Goal: Navigation & Orientation: Find specific page/section

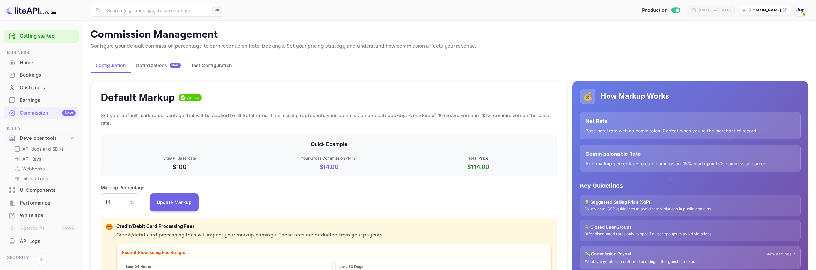
scroll to position [113, 457]
click at [451, 46] on p "Configure your default commission percentage to earn revenue on hotel bookings.…" at bounding box center [450, 46] width 718 height 8
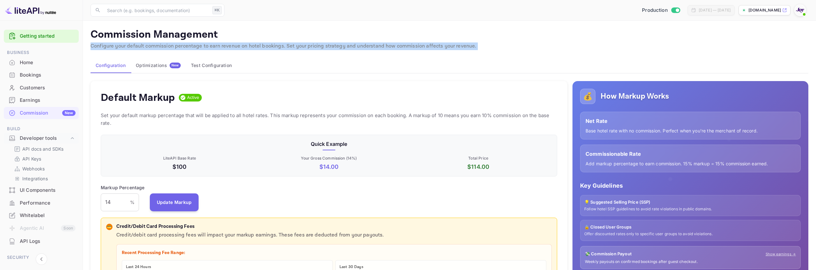
click at [451, 46] on p "Configure your default commission percentage to earn revenue on hotel bookings.…" at bounding box center [450, 46] width 718 height 8
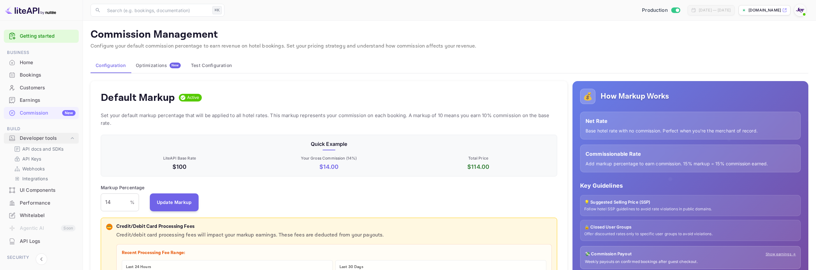
click at [71, 140] on icon at bounding box center [72, 138] width 6 height 6
click at [328, 46] on p "Configure your default commission percentage to earn revenue on hotel bookings.…" at bounding box center [450, 46] width 718 height 8
click at [328, 45] on p "Configure your default commission percentage to earn revenue on hotel bookings.…" at bounding box center [450, 46] width 718 height 8
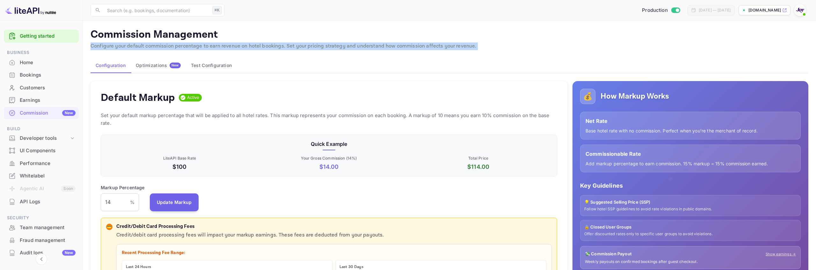
click at [328, 45] on p "Configure your default commission percentage to earn revenue on hotel bookings.…" at bounding box center [450, 46] width 718 height 8
click at [321, 48] on p "Configure your default commission percentage to earn revenue on hotel bookings.…" at bounding box center [450, 46] width 718 height 8
click at [315, 48] on p "Configure your default commission percentage to earn revenue on hotel bookings.…" at bounding box center [450, 46] width 718 height 8
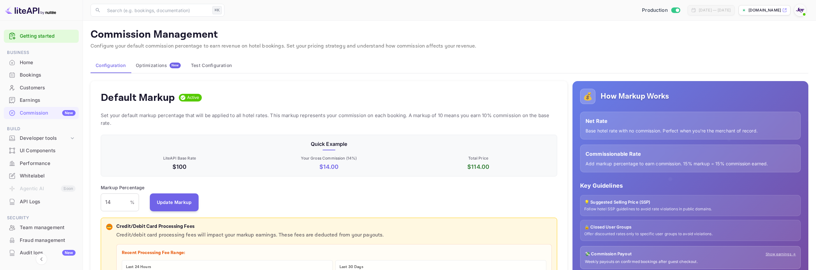
click at [314, 47] on p "Configure your default commission percentage to earn revenue on hotel bookings.…" at bounding box center [450, 46] width 718 height 8
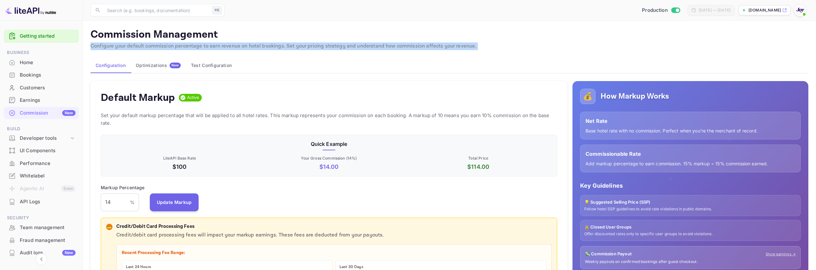
click at [314, 47] on p "Configure your default commission percentage to earn revenue on hotel bookings.…" at bounding box center [450, 46] width 718 height 8
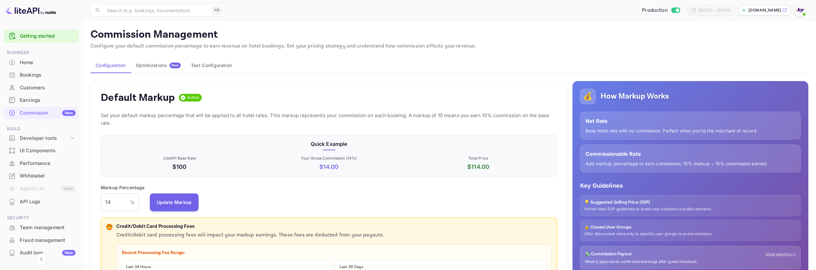
click at [612, 132] on p "Base hotel rate with no commission. Perfect when you're the merchant of record." at bounding box center [691, 130] width 210 height 7
click at [545, 62] on div "Configuration Optimizations New Test Configuration" at bounding box center [450, 65] width 718 height 15
click at [456, 45] on p "Configure your default commission percentage to earn revenue on hotel bookings.…" at bounding box center [450, 46] width 718 height 8
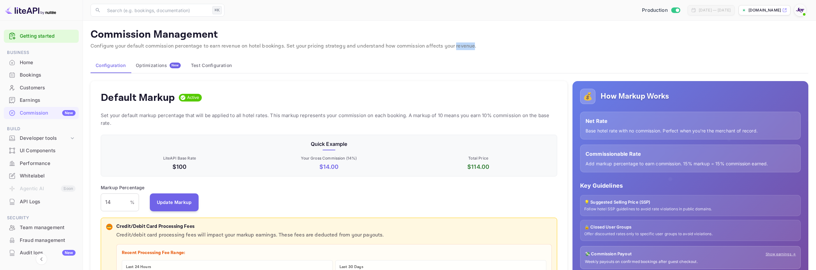
click at [456, 45] on p "Configure your default commission percentage to earn revenue on hotel bookings.…" at bounding box center [450, 46] width 718 height 8
click at [436, 115] on p "Set your default markup percentage that will be applied to all hotel rates. Thi…" at bounding box center [329, 119] width 457 height 15
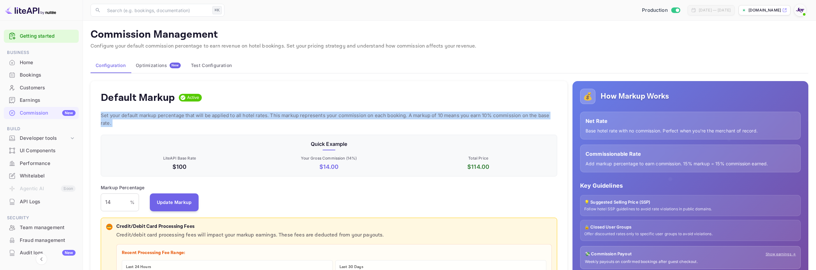
click at [436, 115] on p "Set your default markup percentage that will be applied to all hotel rates. Thi…" at bounding box center [329, 119] width 457 height 15
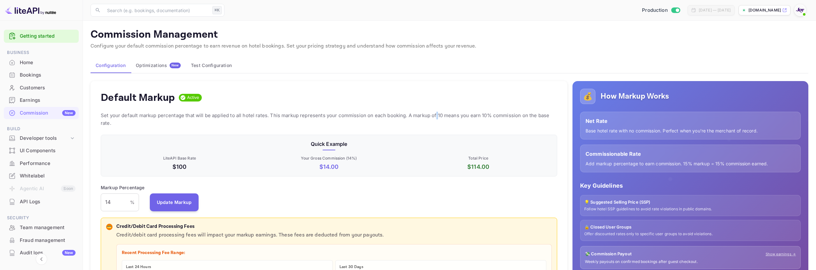
click at [436, 115] on p "Set your default markup percentage that will be applied to all hotel rates. Thi…" at bounding box center [329, 119] width 457 height 15
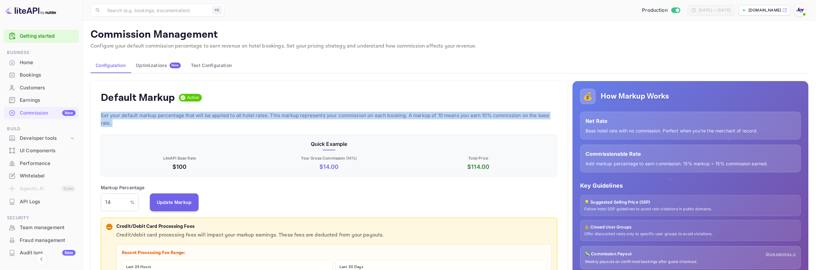
click at [436, 115] on p "Set your default markup percentage that will be applied to all hotel rates. Thi…" at bounding box center [329, 119] width 457 height 15
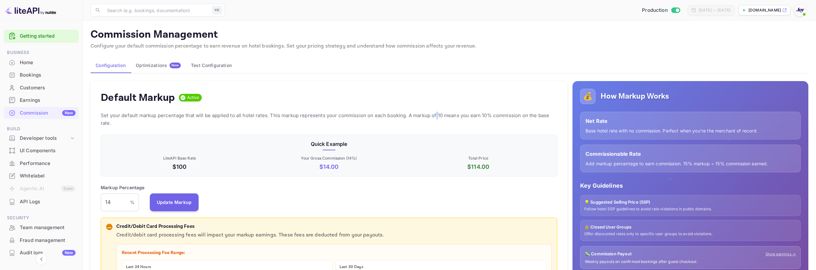
click at [436, 115] on p "Set your default markup percentage that will be applied to all hotel rates. Thi…" at bounding box center [329, 119] width 457 height 15
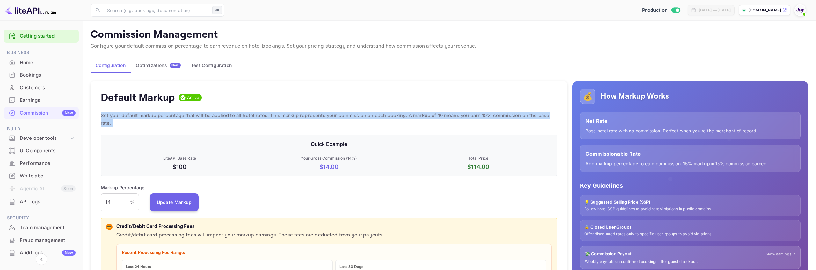
click at [436, 115] on p "Set your default markup percentage that will be applied to all hotel rates. Thi…" at bounding box center [329, 119] width 457 height 15
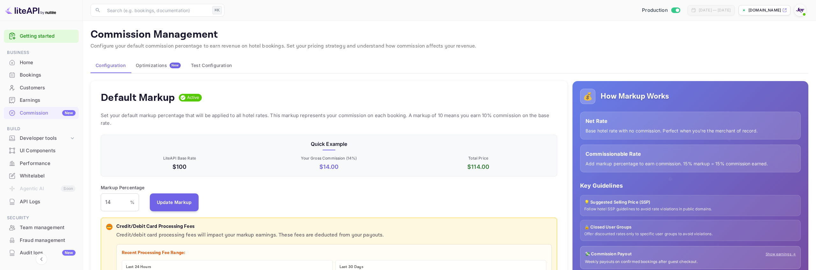
click at [447, 116] on p "Set your default markup percentage that will be applied to all hotel rates. Thi…" at bounding box center [329, 119] width 457 height 15
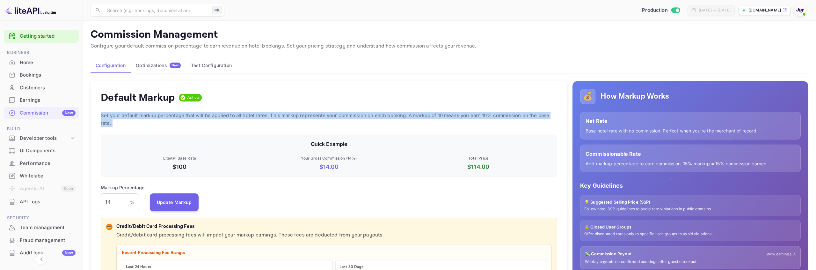
click at [447, 116] on p "Set your default markup percentage that will be applied to all hotel rates. Thi…" at bounding box center [329, 119] width 457 height 15
click at [250, 114] on p "Set your default markup percentage that will be applied to all hotel rates. Thi…" at bounding box center [329, 119] width 457 height 15
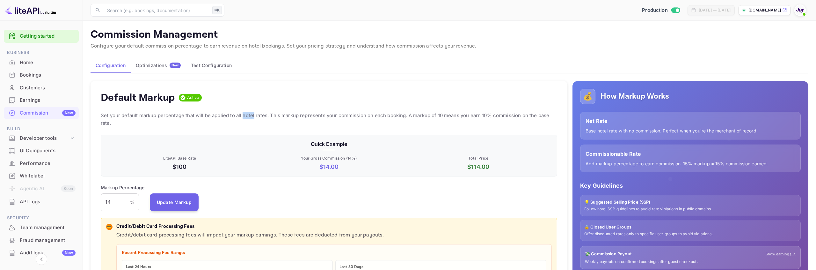
click at [250, 114] on p "Set your default markup percentage that will be applied to all hotel rates. Thi…" at bounding box center [329, 119] width 457 height 15
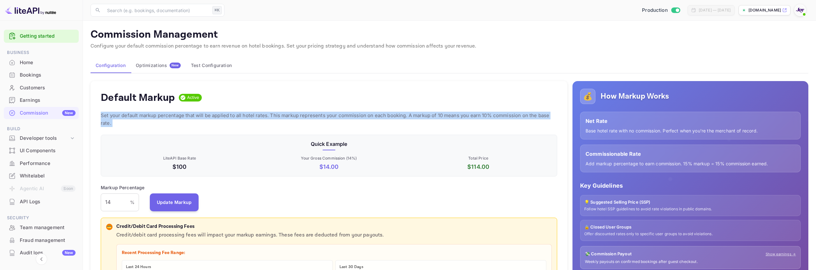
click at [250, 114] on p "Set your default markup percentage that will be applied to all hotel rates. Thi…" at bounding box center [329, 119] width 457 height 15
click at [279, 118] on p "Set your default markup percentage that will be applied to all hotel rates. Thi…" at bounding box center [329, 119] width 457 height 15
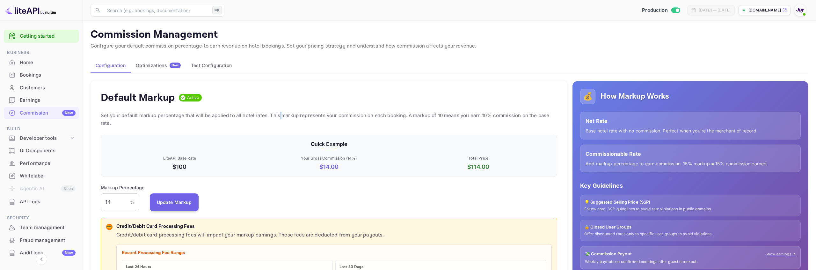
click at [279, 118] on p "Set your default markup percentage that will be applied to all hotel rates. Thi…" at bounding box center [329, 119] width 457 height 15
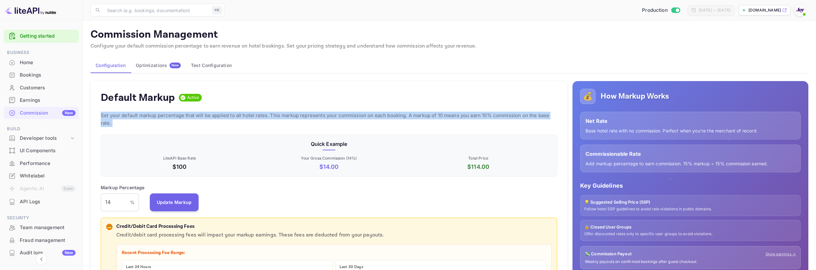
click at [279, 118] on p "Set your default markup percentage that will be applied to all hotel rates. Thi…" at bounding box center [329, 119] width 457 height 15
click at [291, 118] on p "Set your default markup percentage that will be applied to all hotel rates. Thi…" at bounding box center [329, 119] width 457 height 15
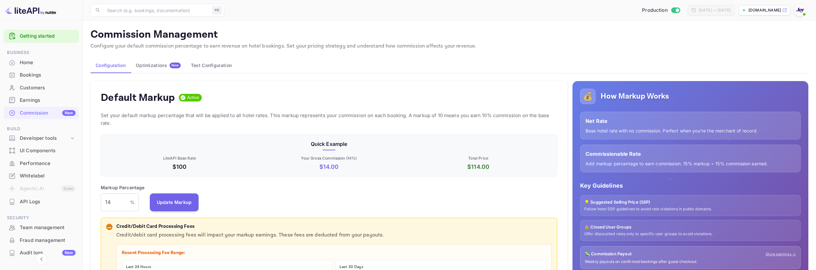
click at [296, 117] on p "Set your default markup percentage that will be applied to all hotel rates. Thi…" at bounding box center [329, 119] width 457 height 15
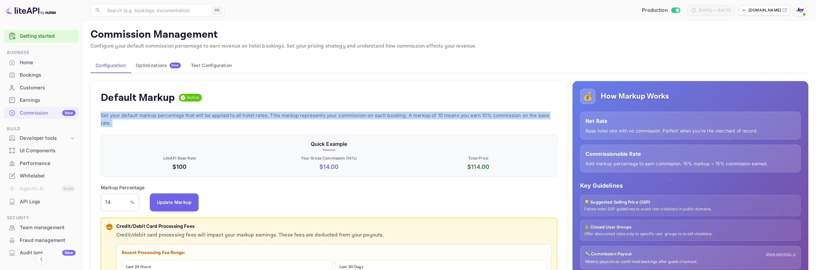
click at [296, 117] on p "Set your default markup percentage that will be applied to all hotel rates. Thi…" at bounding box center [329, 119] width 457 height 15
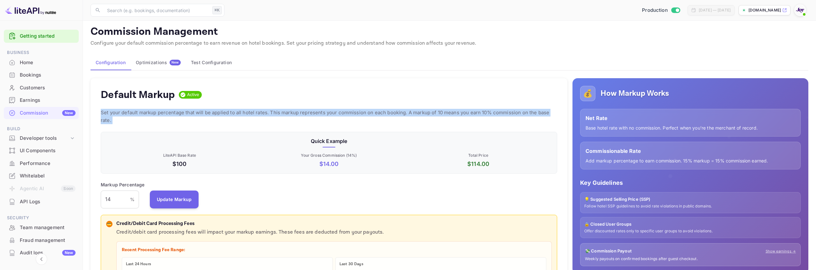
scroll to position [0, 0]
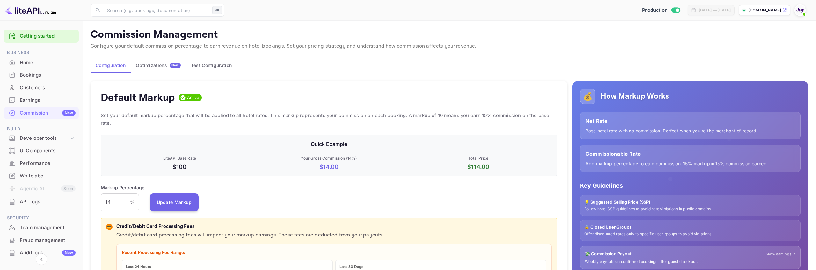
click at [295, 114] on p "Set your default markup percentage that will be applied to all hotel rates. Thi…" at bounding box center [329, 119] width 457 height 15
click at [298, 114] on p "Set your default markup percentage that will be applied to all hotel rates. Thi…" at bounding box center [329, 119] width 457 height 15
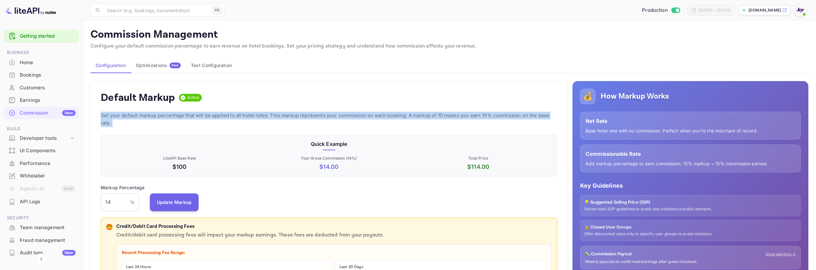
click at [298, 114] on p "Set your default markup percentage that will be applied to all hotel rates. Thi…" at bounding box center [329, 119] width 457 height 15
click at [334, 118] on p "Set your default markup percentage that will be applied to all hotel rates. Thi…" at bounding box center [329, 119] width 457 height 15
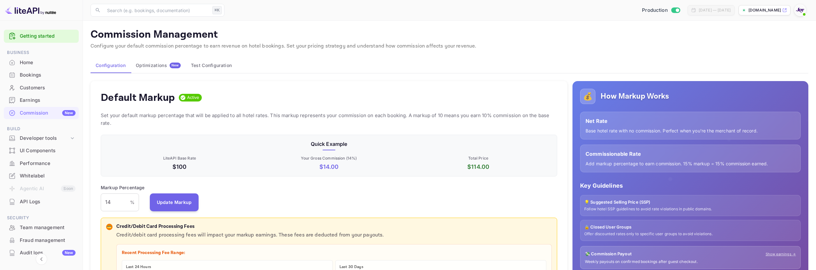
click at [339, 116] on p "Set your default markup percentage that will be applied to all hotel rates. Thi…" at bounding box center [329, 119] width 457 height 15
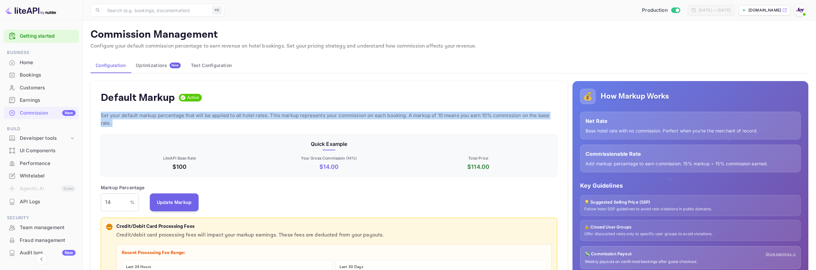
click at [339, 116] on p "Set your default markup percentage that will be applied to all hotel rates. Thi…" at bounding box center [329, 119] width 457 height 15
click at [363, 116] on p "Set your default markup percentage that will be applied to all hotel rates. Thi…" at bounding box center [329, 119] width 457 height 15
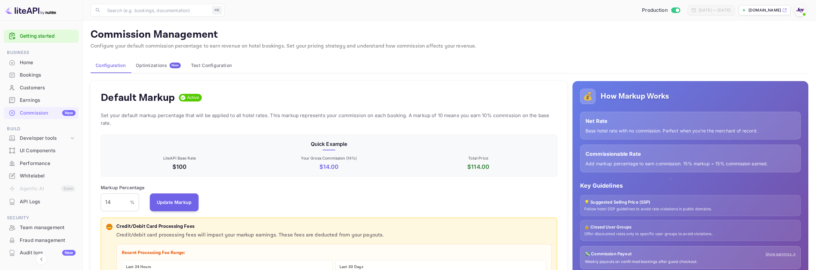
click at [181, 116] on p "Set your default markup percentage that will be applied to all hotel rates. Thi…" at bounding box center [329, 119] width 457 height 15
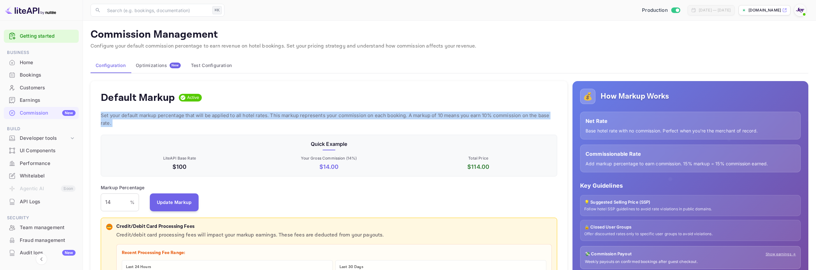
click at [181, 116] on p "Set your default markup percentage that will be applied to all hotel rates. Thi…" at bounding box center [329, 119] width 457 height 15
click at [222, 117] on p "Set your default markup percentage that will be applied to all hotel rates. Thi…" at bounding box center [329, 119] width 457 height 15
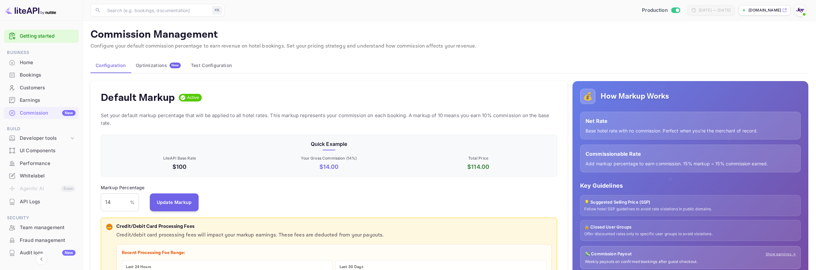
click at [222, 117] on p "Set your default markup percentage that will be applied to all hotel rates. Thi…" at bounding box center [329, 119] width 457 height 15
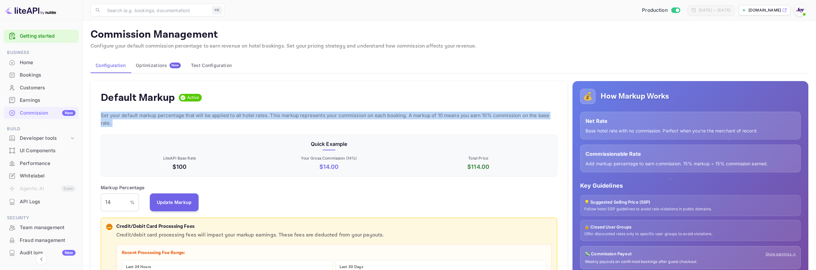
click at [222, 117] on p "Set your default markup percentage that will be applied to all hotel rates. Thi…" at bounding box center [329, 119] width 457 height 15
click at [276, 118] on p "Set your default markup percentage that will be applied to all hotel rates. Thi…" at bounding box center [329, 119] width 457 height 15
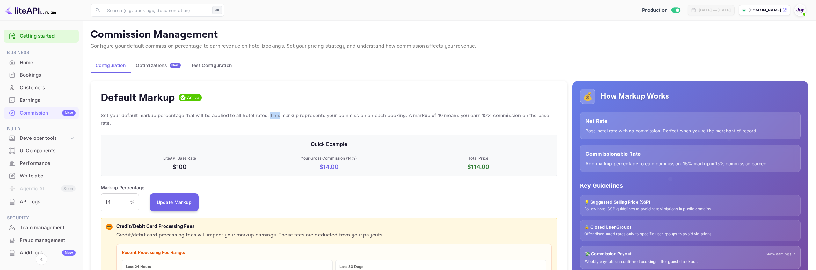
click at [276, 118] on p "Set your default markup percentage that will be applied to all hotel rates. Thi…" at bounding box center [329, 119] width 457 height 15
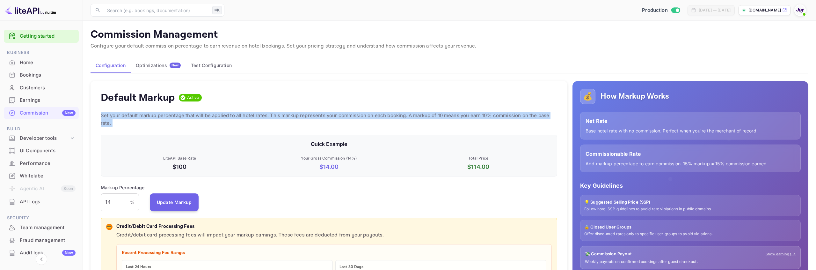
click at [276, 118] on p "Set your default markup percentage that will be applied to all hotel rates. Thi…" at bounding box center [329, 119] width 457 height 15
click at [255, 118] on p "Set your default markup percentage that will be applied to all hotel rates. Thi…" at bounding box center [329, 119] width 457 height 15
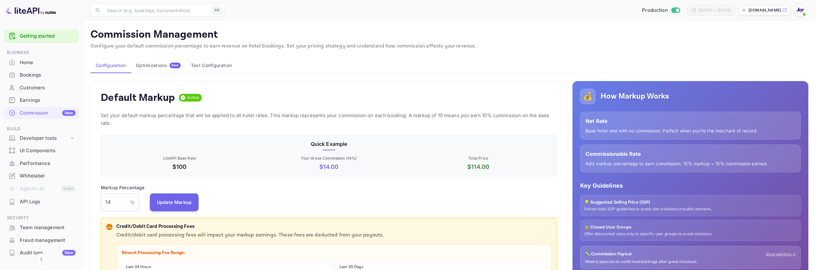
click at [257, 117] on p "Set your default markup percentage that will be applied to all hotel rates. Thi…" at bounding box center [329, 119] width 457 height 15
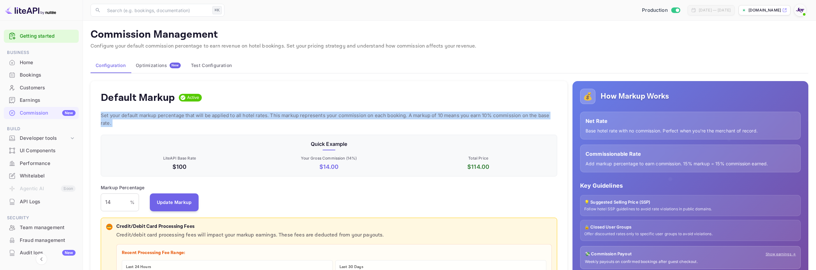
click at [257, 117] on p "Set your default markup percentage that will be applied to all hotel rates. Thi…" at bounding box center [329, 119] width 457 height 15
click at [278, 116] on p "Set your default markup percentage that will be applied to all hotel rates. Thi…" at bounding box center [329, 119] width 457 height 15
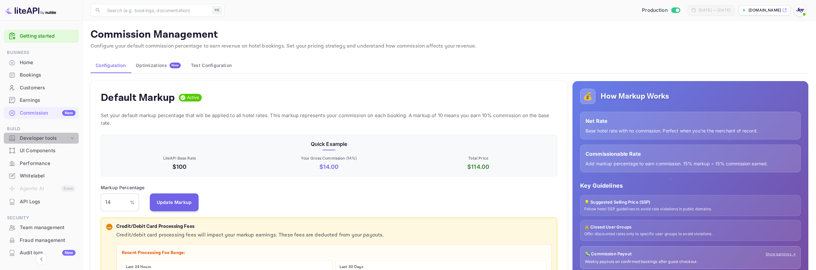
click at [63, 139] on div "Developer tools" at bounding box center [44, 138] width 49 height 7
click at [62, 150] on div "UI Components" at bounding box center [48, 150] width 56 height 7
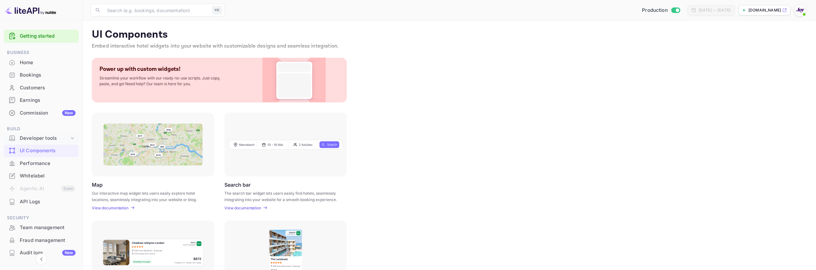
click at [57, 140] on div "Developer tools" at bounding box center [44, 138] width 49 height 7
click at [37, 68] on div "Home" at bounding box center [41, 62] width 75 height 12
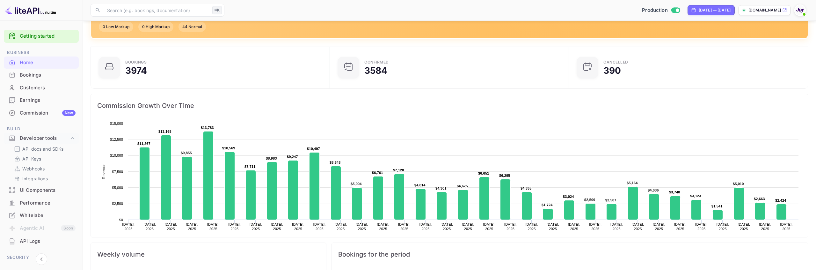
scroll to position [98, 0]
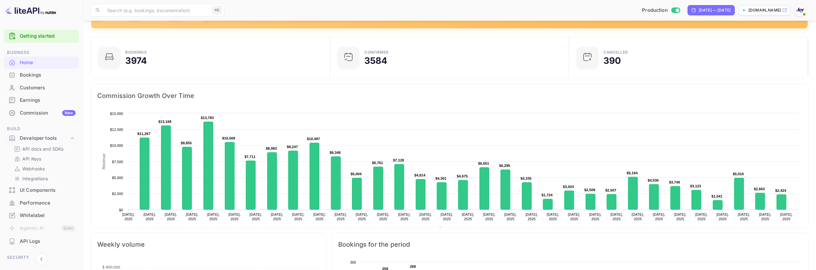
click at [41, 115] on div "Commission New" at bounding box center [48, 112] width 56 height 7
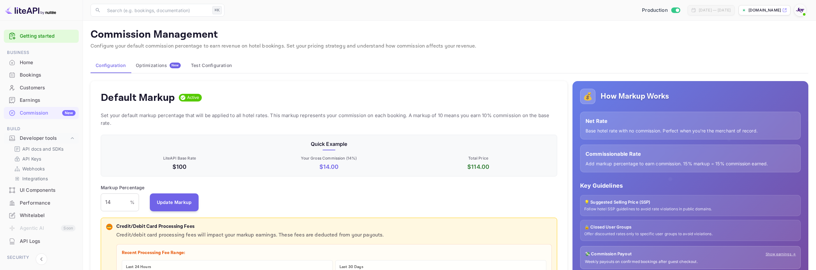
scroll to position [113, 457]
click at [44, 66] on div "Home" at bounding box center [41, 62] width 75 height 12
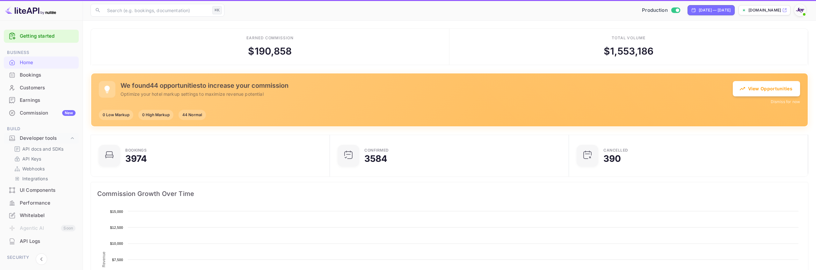
scroll to position [104, 235]
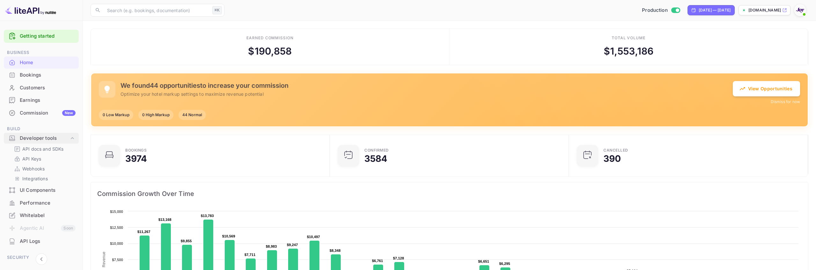
click at [57, 140] on div "Developer tools" at bounding box center [44, 138] width 49 height 7
click at [420, 9] on div "Production [DATE] — [DATE] [DOMAIN_NAME]" at bounding box center [518, 9] width 582 height 11
